Goal: Task Accomplishment & Management: Use online tool/utility

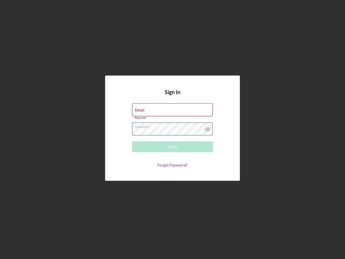
click at [173, 129] on div "Password Required" at bounding box center [172, 128] width 81 height 13
click at [208, 128] on icon at bounding box center [207, 128] width 13 height 13
